Goal: Transaction & Acquisition: Purchase product/service

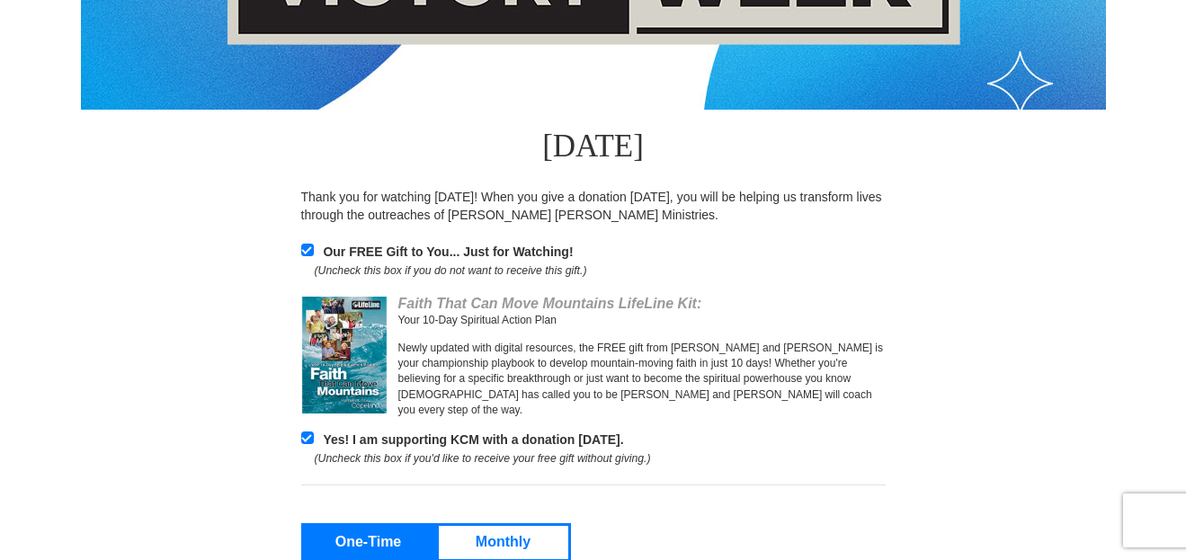
click at [304, 243] on div "Our FREE Gift to You... Just for Watching! (Uncheck this box if you do not want…" at bounding box center [593, 261] width 584 height 37
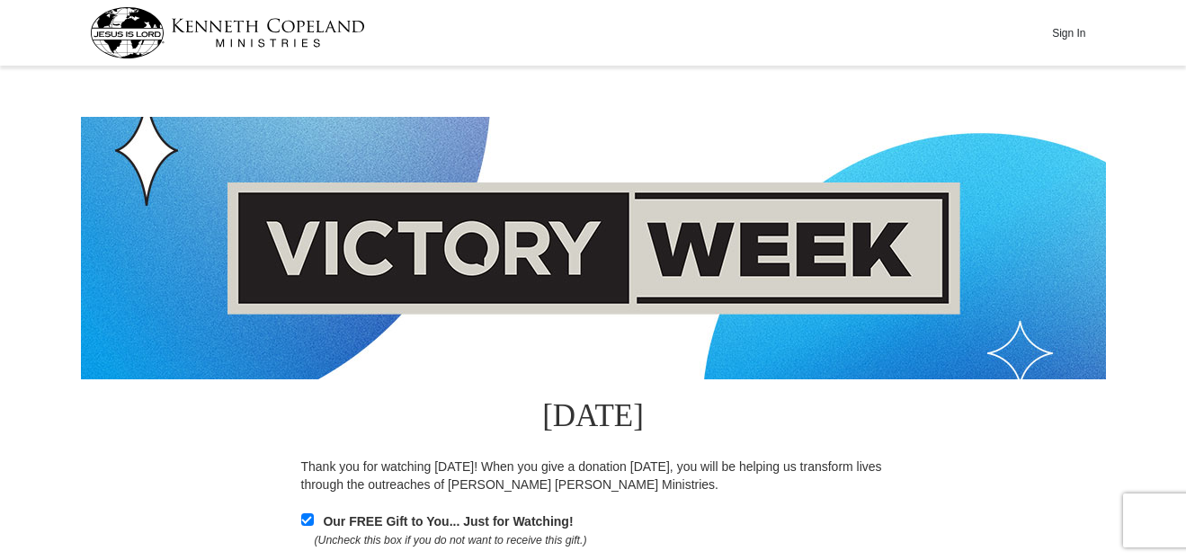
drag, startPoint x: 126, startPoint y: 20, endPoint x: 154, endPoint y: 40, distance: 34.7
click at [126, 20] on img at bounding box center [227, 32] width 275 height 51
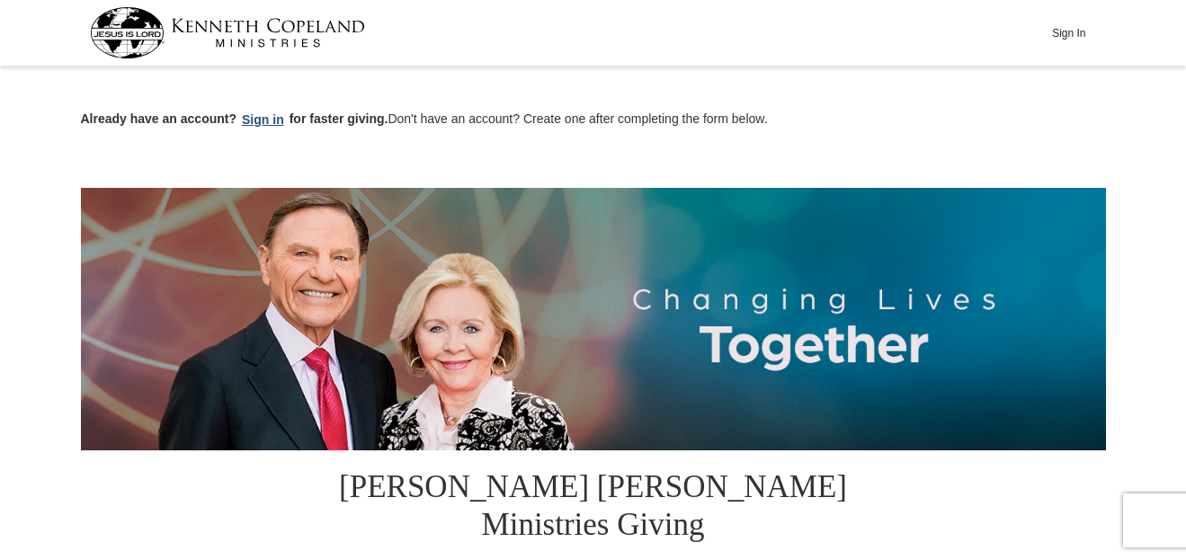
click at [260, 121] on button "Sign in" at bounding box center [262, 120] width 53 height 21
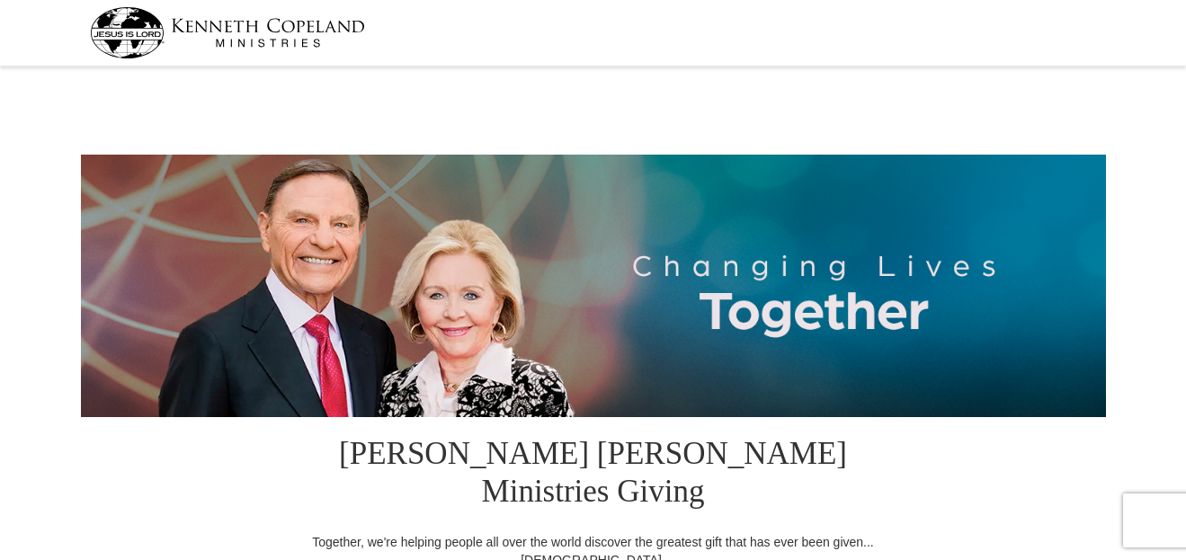
select select "[GEOGRAPHIC_DATA]"
click at [119, 28] on img at bounding box center [227, 32] width 275 height 51
